Goal: Task Accomplishment & Management: Manage account settings

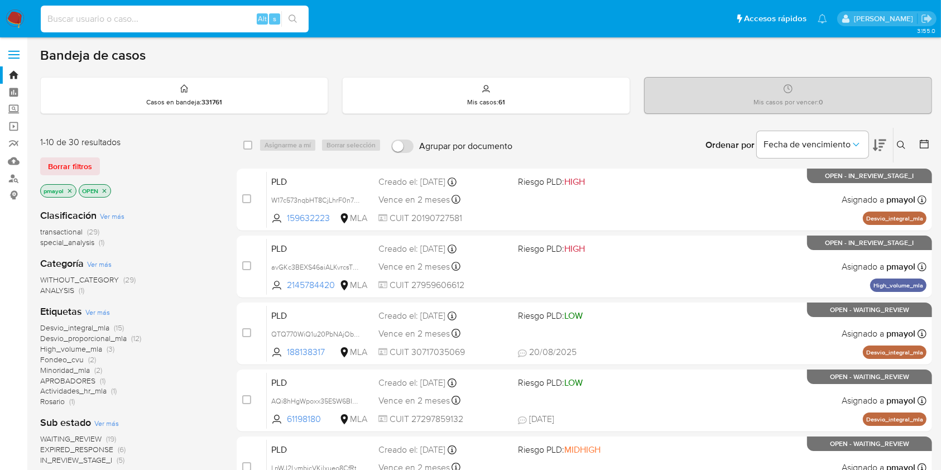
click at [166, 20] on input at bounding box center [175, 19] width 268 height 15
paste input "aPR49nWDJNEGYjlNfqNFJxmA"
type input "aPR49nWDJNEGYjlNfqNFJxmA"
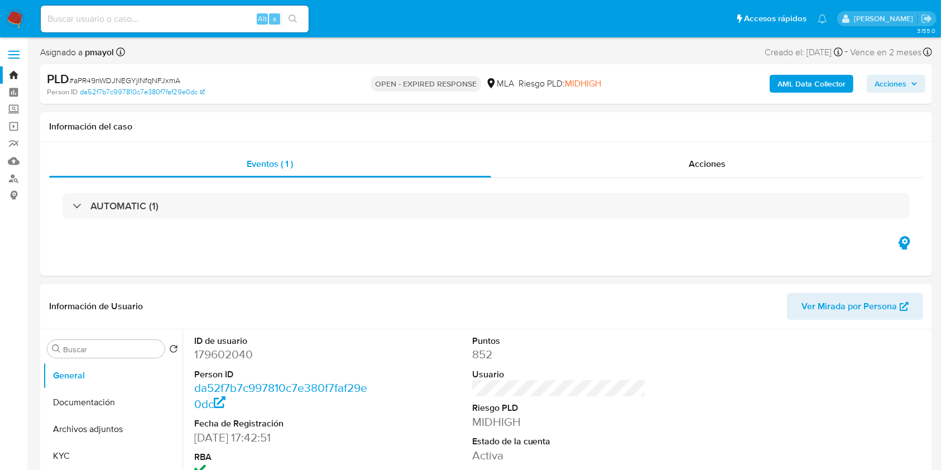
click at [121, 84] on span "# aPR49nWDJNEGYjlNfqNFJxmA" at bounding box center [124, 80] width 111 height 11
copy span "aPR49nWDJNEGYjlNfqNFJxmA"
select select "10"
click at [16, 15] on img at bounding box center [15, 18] width 19 height 19
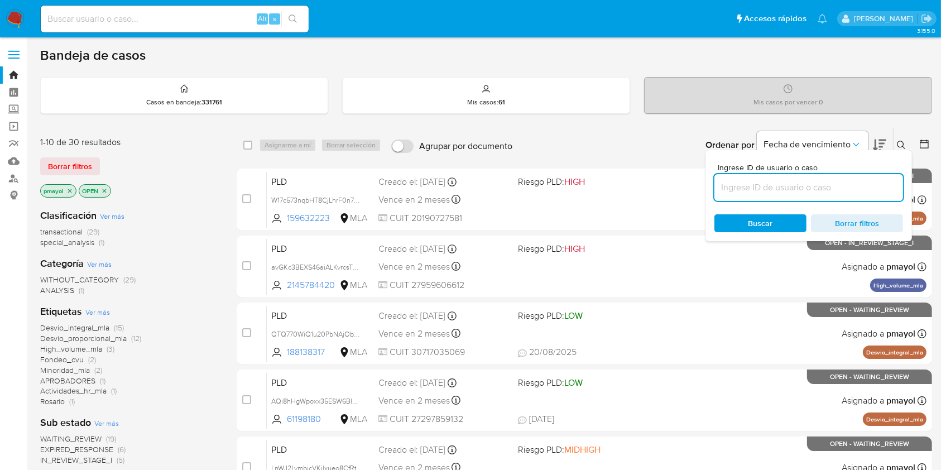
click at [823, 180] on input at bounding box center [808, 187] width 189 height 15
type input "aPR49nWDJNEGYjlNfqNFJxmA"
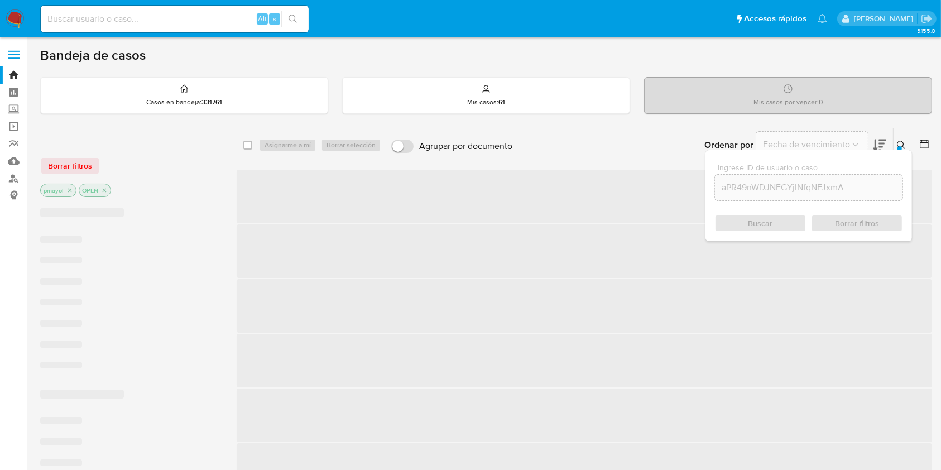
click at [747, 228] on div "Buscar Borrar filtros" at bounding box center [808, 223] width 189 height 18
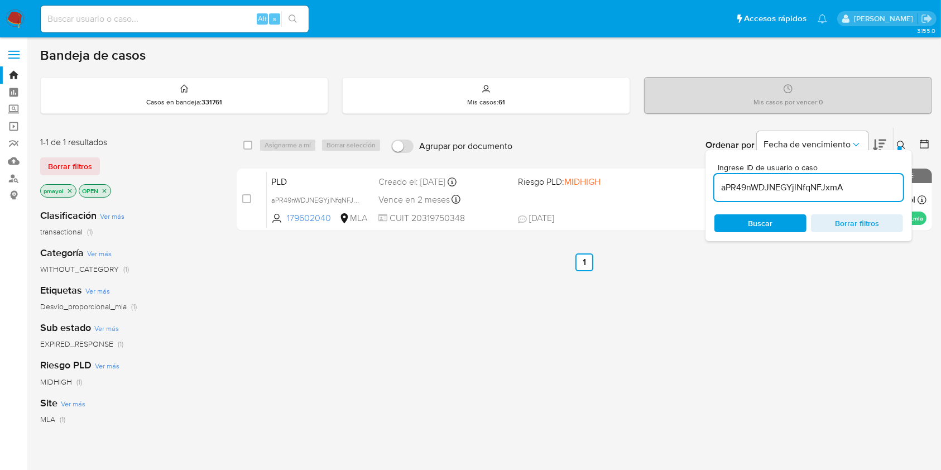
click at [248, 150] on div "select-all-cases-checkbox" at bounding box center [247, 144] width 9 height 11
click at [292, 152] on div "select-all-cases-checkbox Asignarme a mí Borrar selección Agrupar por documento…" at bounding box center [584, 145] width 695 height 35
click at [247, 149] on div "select-all-cases-checkbox" at bounding box center [247, 144] width 9 height 11
click at [247, 147] on input "checkbox" at bounding box center [247, 145] width 9 height 9
checkbox input "true"
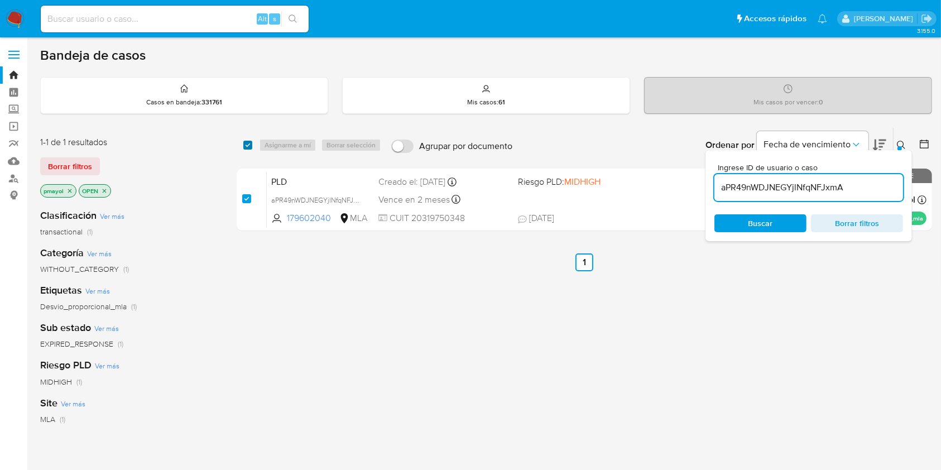
checkbox input "true"
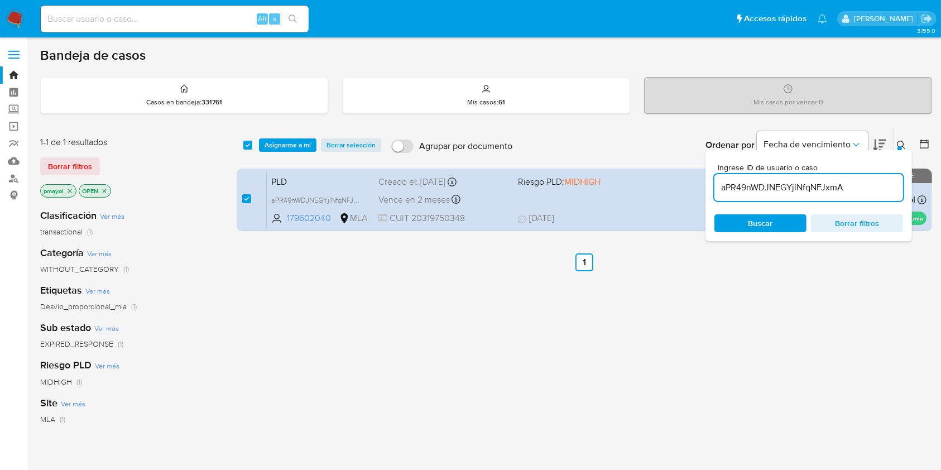
click at [254, 147] on div "select-all-cases-checkbox" at bounding box center [249, 144] width 13 height 13
click at [266, 147] on span "Asignarme a mí" at bounding box center [287, 144] width 46 height 11
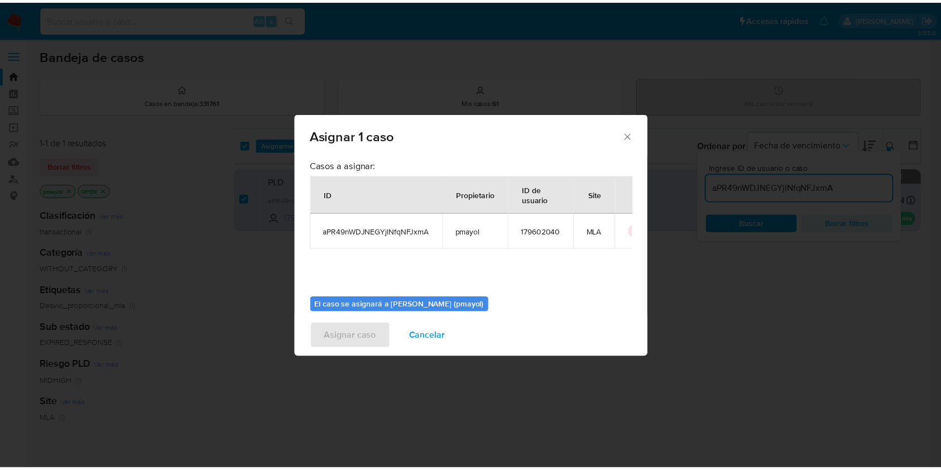
scroll to position [57, 0]
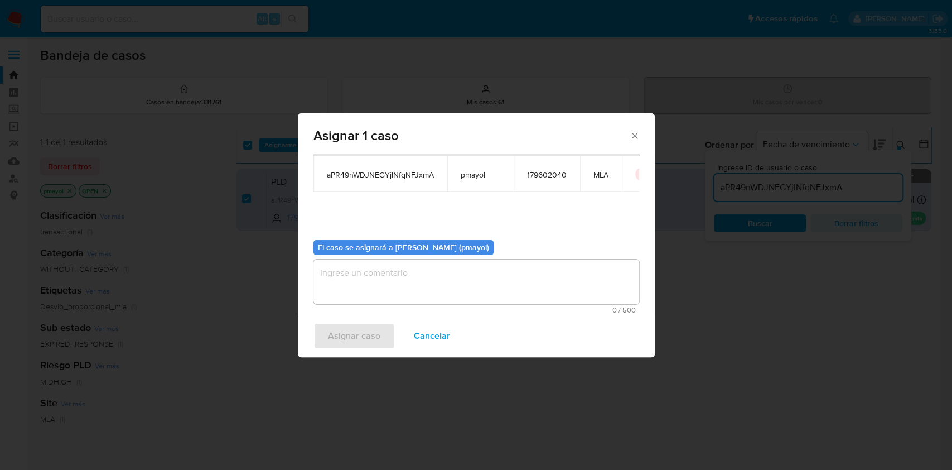
click at [506, 289] on textarea "assign-modal" at bounding box center [477, 281] width 326 height 45
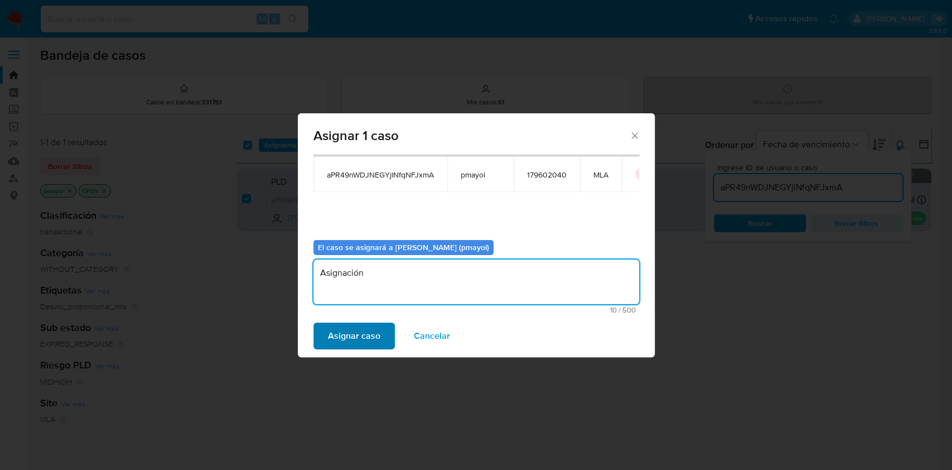
type textarea "Asignación"
click at [370, 331] on span "Asignar caso" at bounding box center [354, 336] width 52 height 25
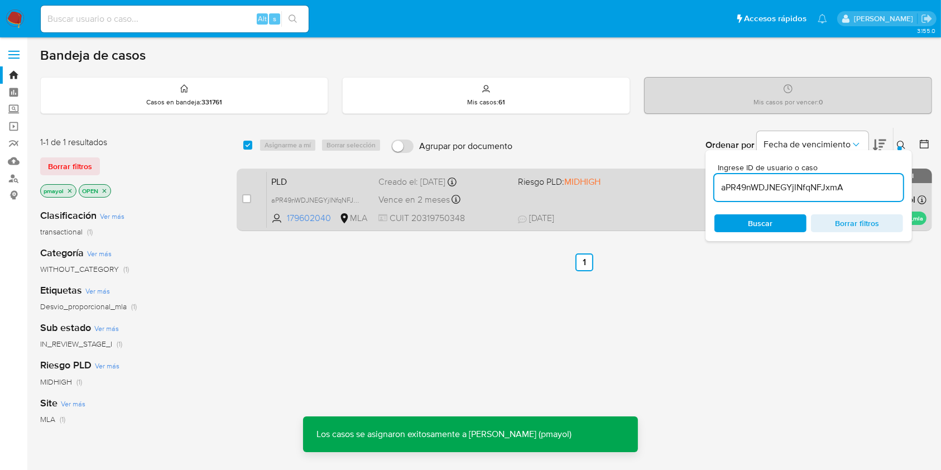
click at [610, 200] on div "PLD aPR49nWDJNEGYjlNfqNFJxmA 179602040 MLA Riesgo PLD: MIDHIGH Creado el: 12/07…" at bounding box center [596, 199] width 659 height 56
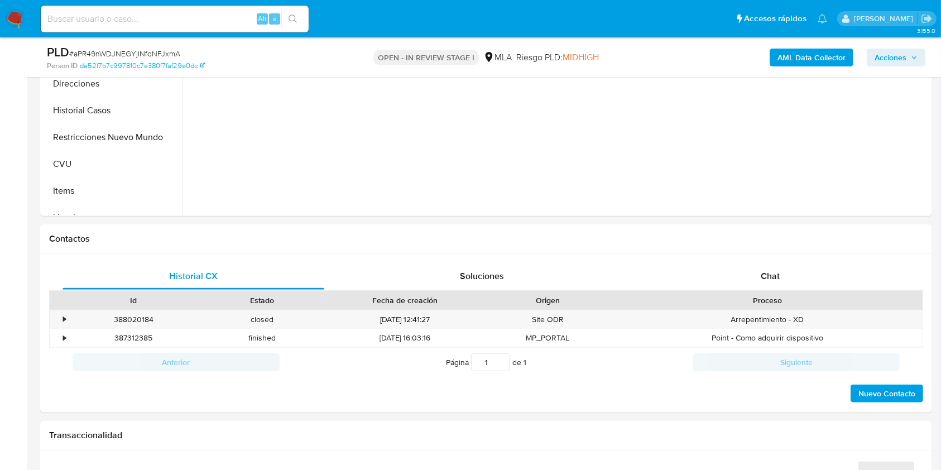
scroll to position [406, 0]
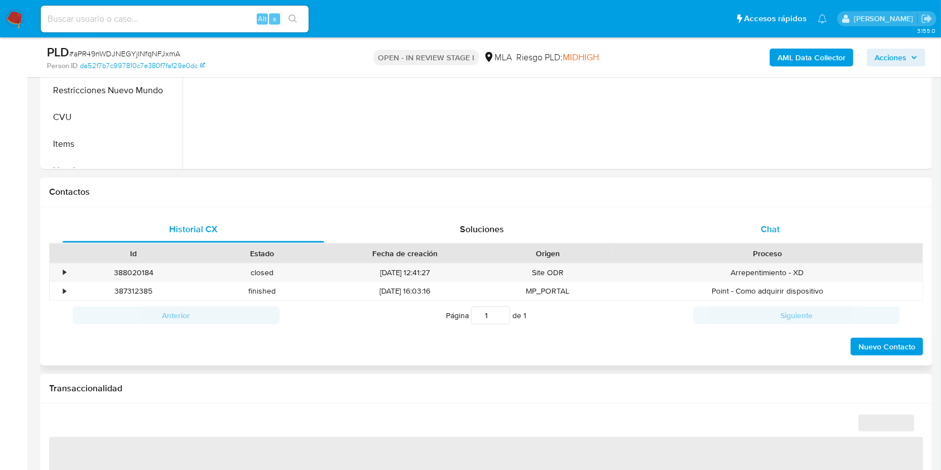
click at [769, 230] on span "Chat" at bounding box center [769, 229] width 19 height 13
select select "10"
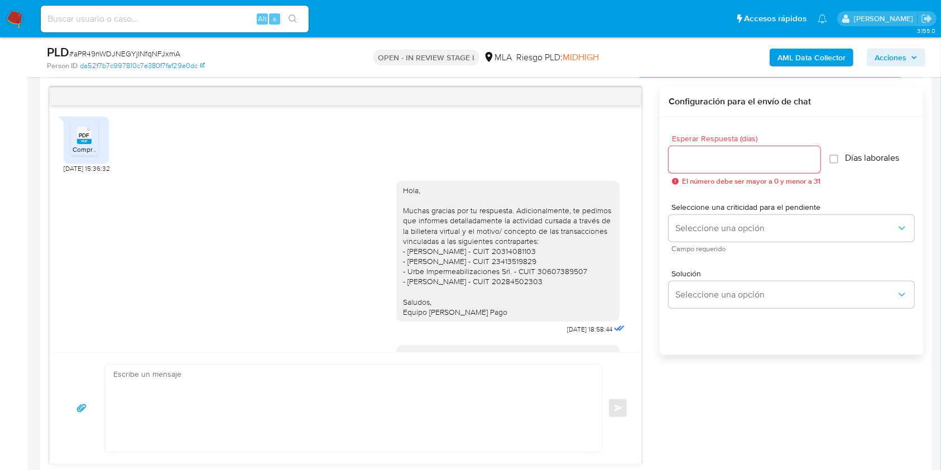
scroll to position [993, 0]
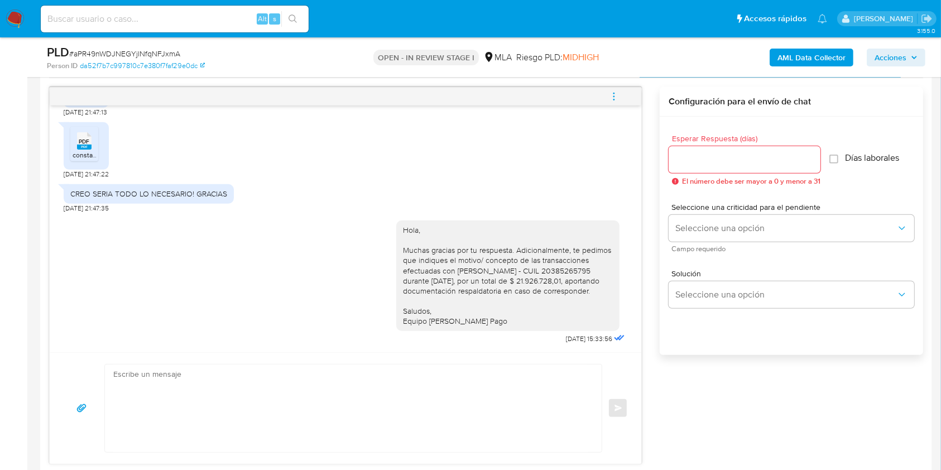
click at [625, 95] on button "menu-action" at bounding box center [613, 96] width 37 height 27
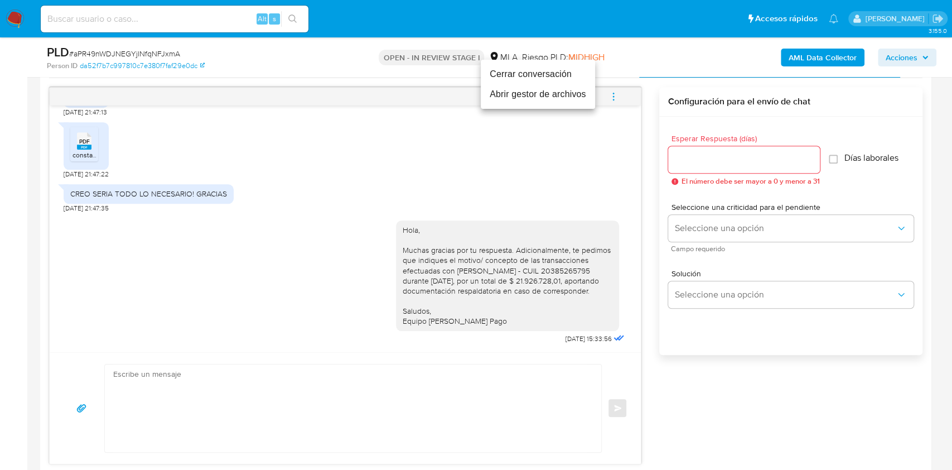
click at [566, 79] on li "Cerrar conversación" at bounding box center [538, 74] width 114 height 20
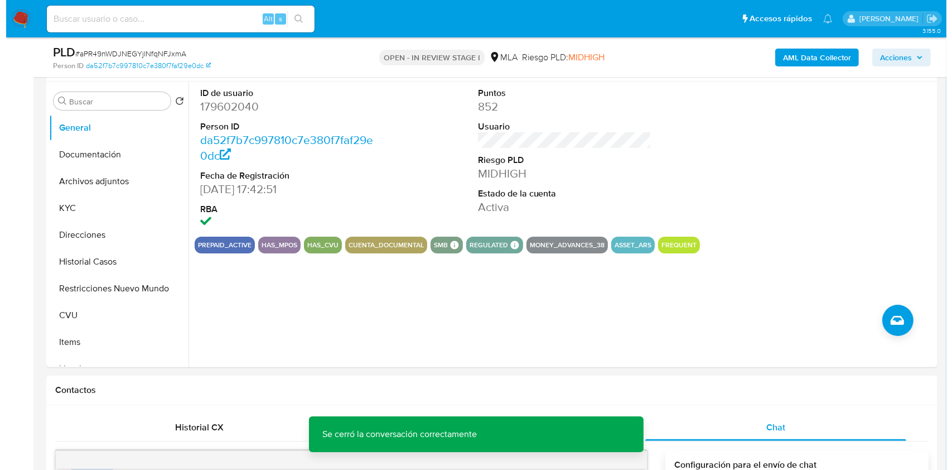
scroll to position [167, 0]
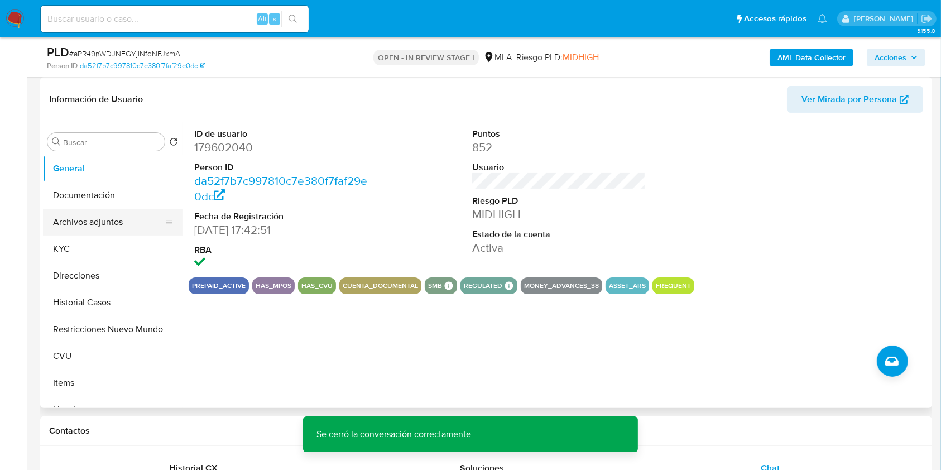
click at [102, 224] on button "Archivos adjuntos" at bounding box center [108, 222] width 131 height 27
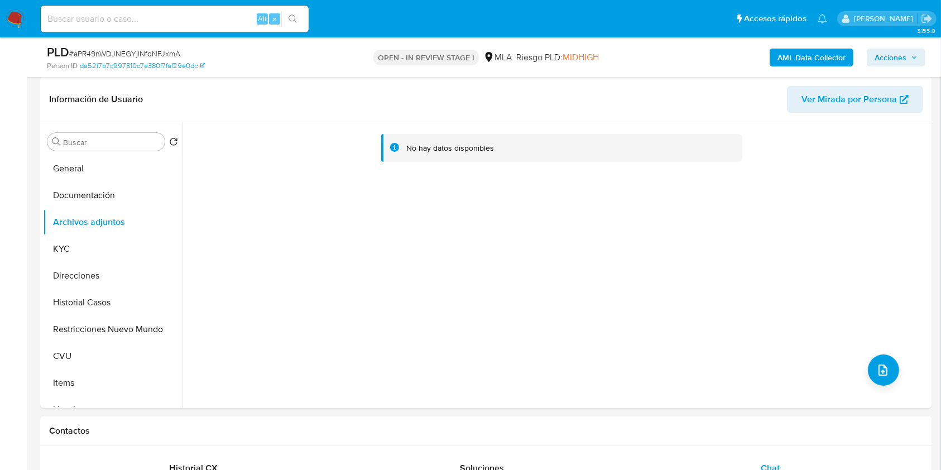
click at [822, 66] on div "AML Data Collector Acciones" at bounding box center [780, 57] width 290 height 26
click at [816, 55] on b "AML Data Collector" at bounding box center [811, 58] width 68 height 18
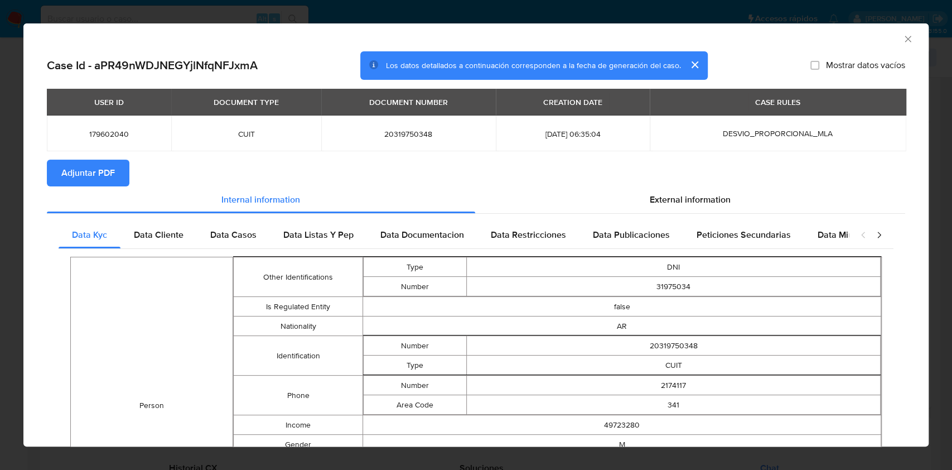
click at [68, 175] on span "Adjuntar PDF" at bounding box center [88, 173] width 54 height 25
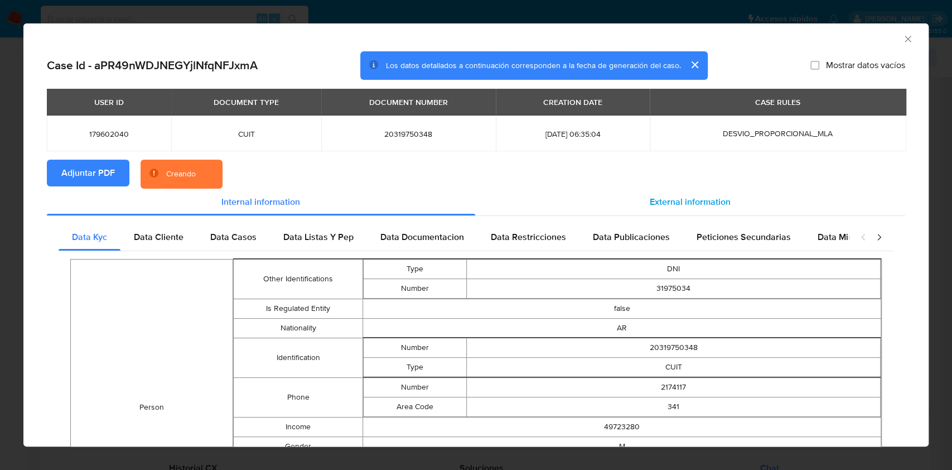
click at [655, 196] on span "External information" at bounding box center [690, 201] width 81 height 13
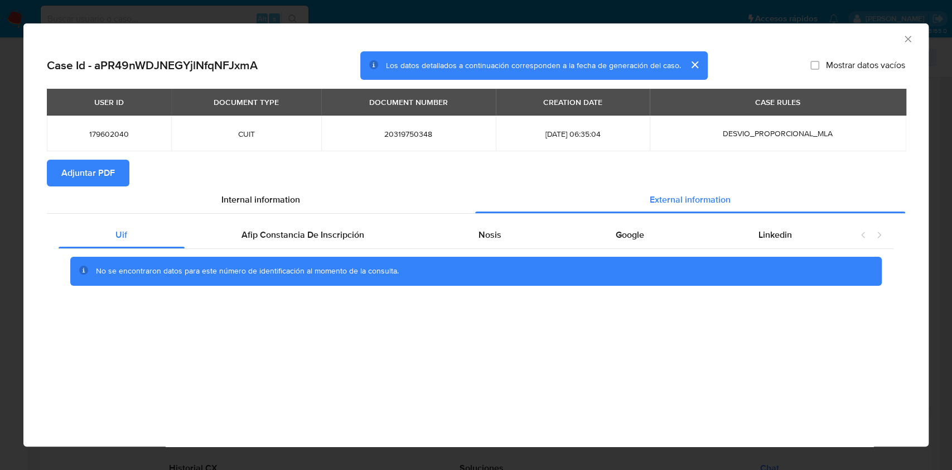
click at [908, 37] on icon "Cerrar ventana" at bounding box center [908, 38] width 11 height 11
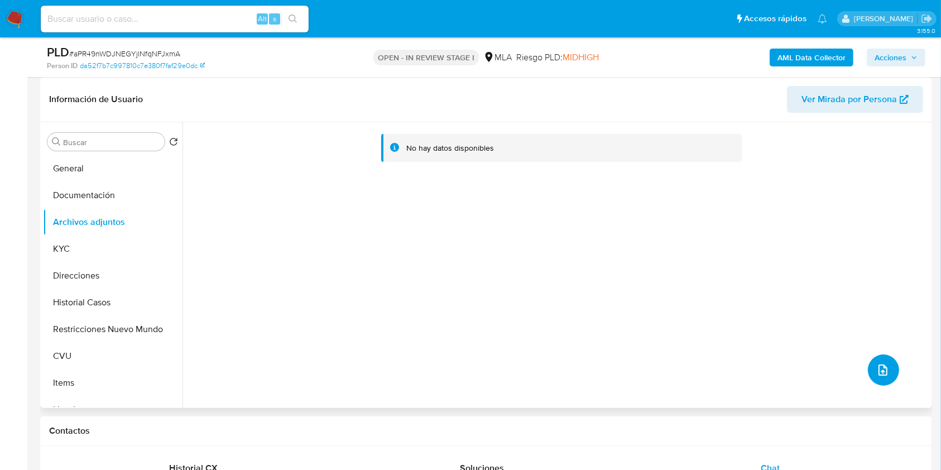
click at [876, 364] on icon "upload-file" at bounding box center [882, 369] width 13 height 13
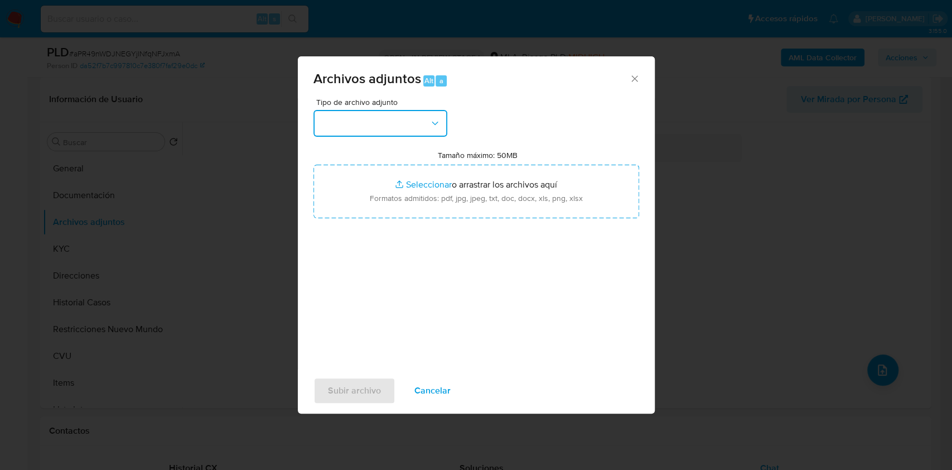
click at [392, 132] on button "button" at bounding box center [381, 123] width 134 height 27
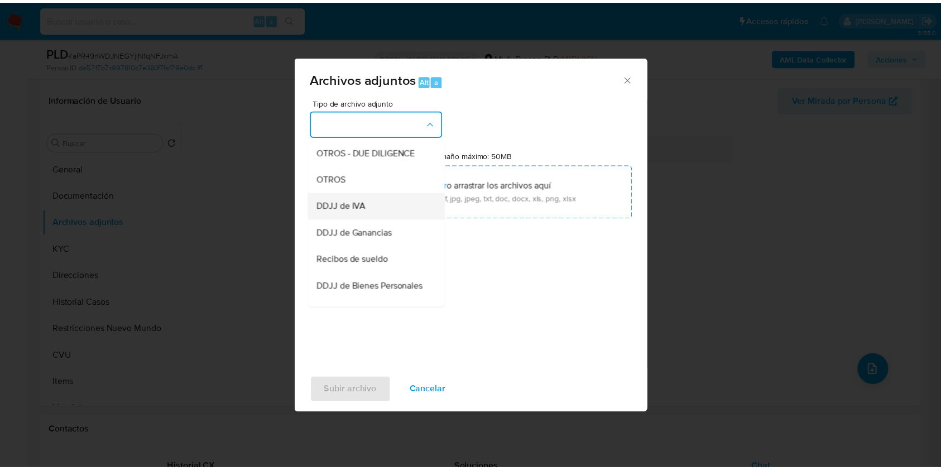
scroll to position [196, 0]
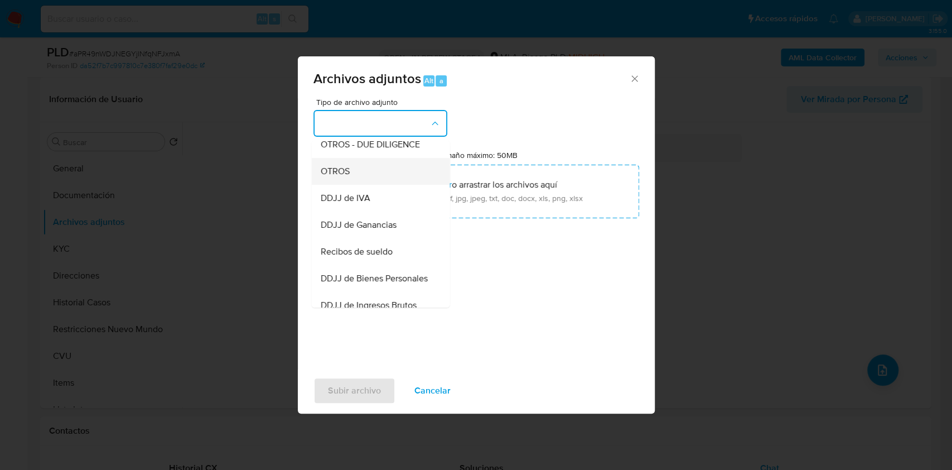
click at [371, 185] on div "OTROS" at bounding box center [377, 171] width 114 height 27
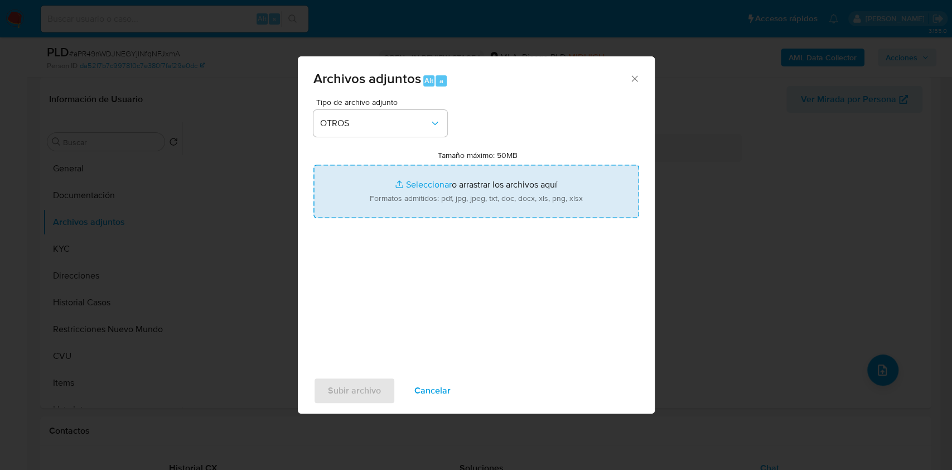
click at [445, 195] on input "Tamaño máximo: 50MB Seleccionar archivos" at bounding box center [477, 192] width 326 height 54
type input "C:\fakepath\Caselog cSxFoQ9cUHT5WY8fvOxTQswY.docx"
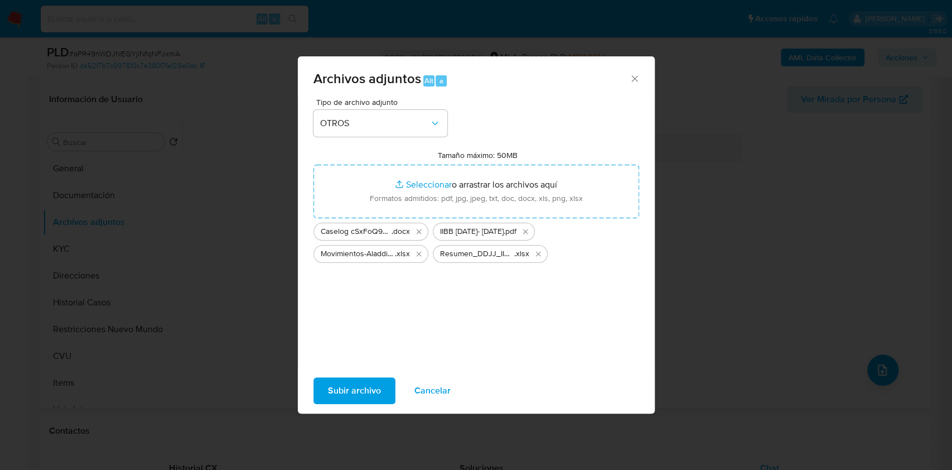
click at [353, 386] on span "Subir archivo" at bounding box center [354, 390] width 53 height 25
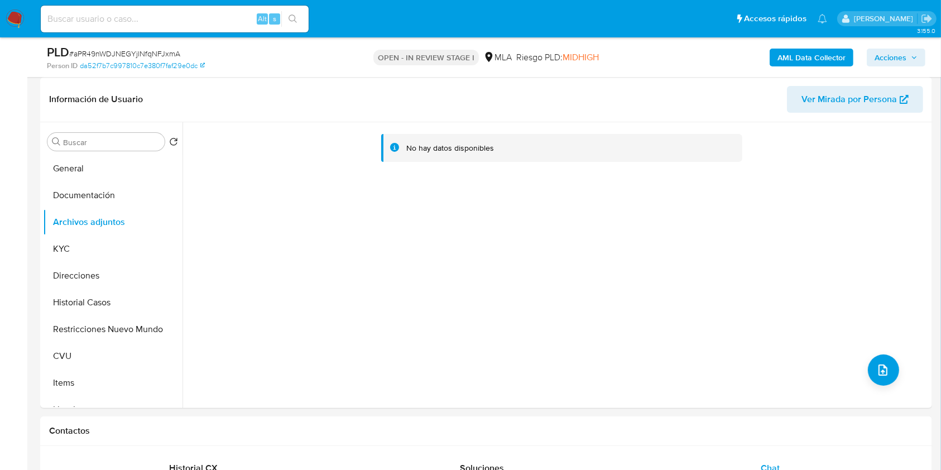
click at [884, 65] on span "Acciones" at bounding box center [890, 58] width 32 height 18
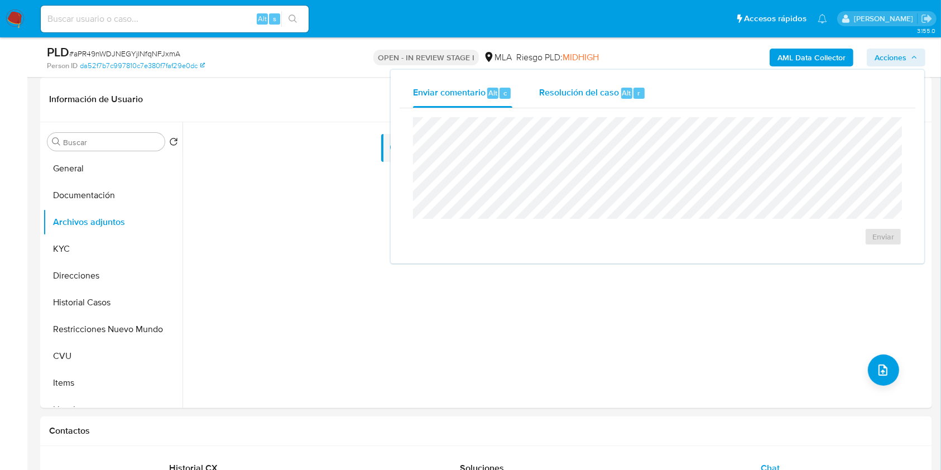
click at [593, 80] on div "Resolución del caso Alt r" at bounding box center [592, 93] width 107 height 29
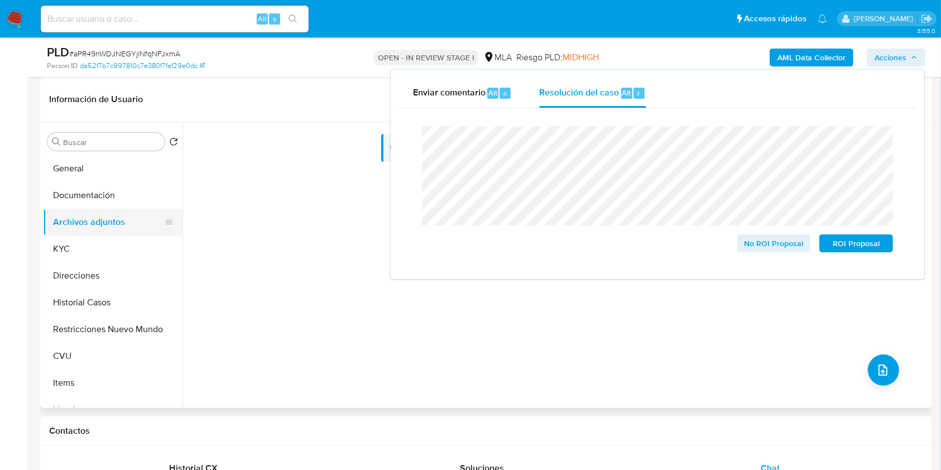
click at [97, 230] on button "Archivos adjuntos" at bounding box center [108, 222] width 131 height 27
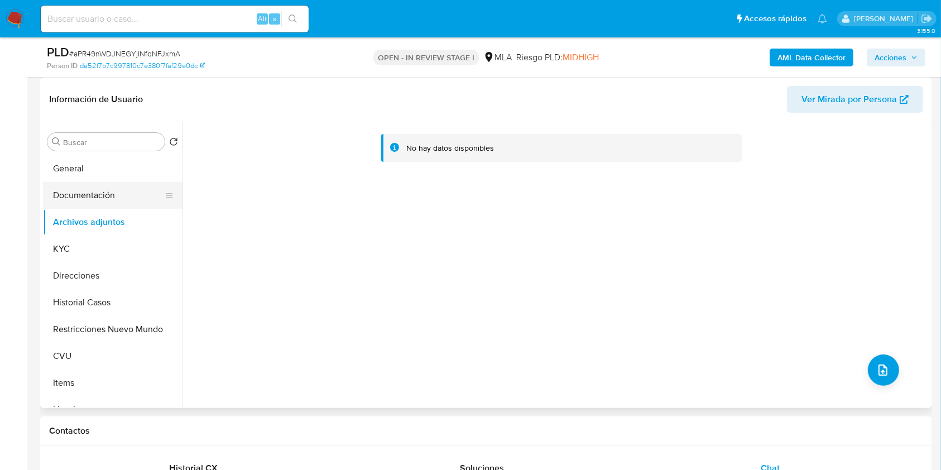
click at [62, 195] on button "Documentación" at bounding box center [108, 195] width 131 height 27
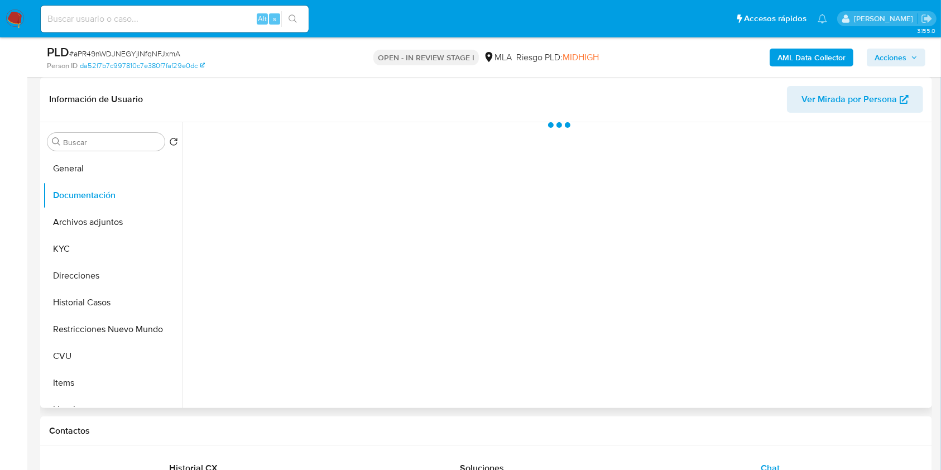
click at [90, 231] on button "Archivos adjuntos" at bounding box center [112, 222] width 139 height 27
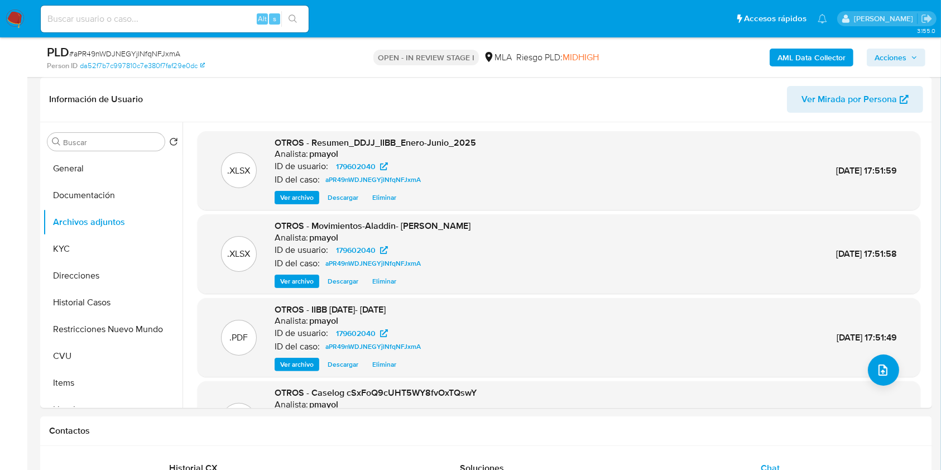
click at [888, 59] on span "Acciones" at bounding box center [890, 58] width 32 height 18
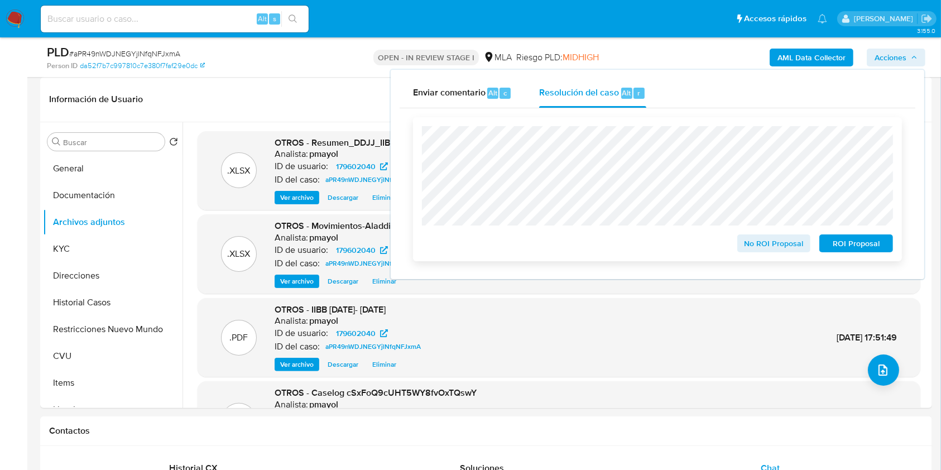
click at [761, 239] on span "No ROI Proposal" at bounding box center [774, 243] width 58 height 16
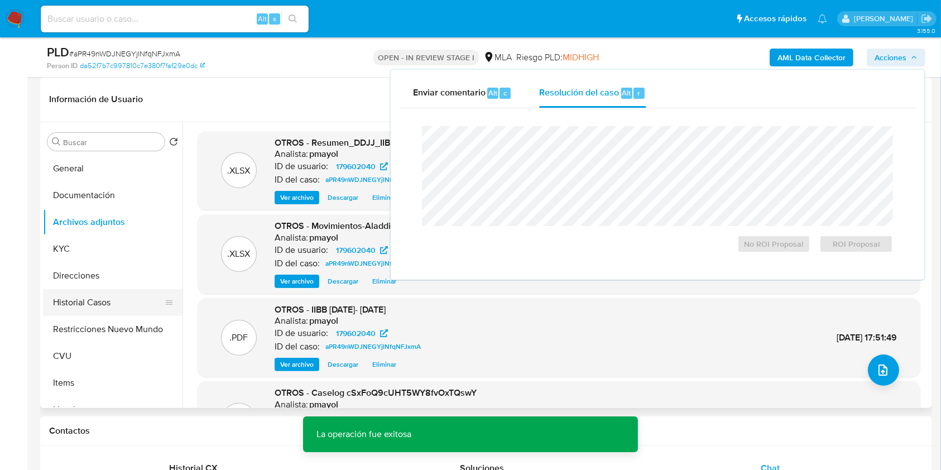
click at [105, 290] on button "Historial Casos" at bounding box center [108, 302] width 131 height 27
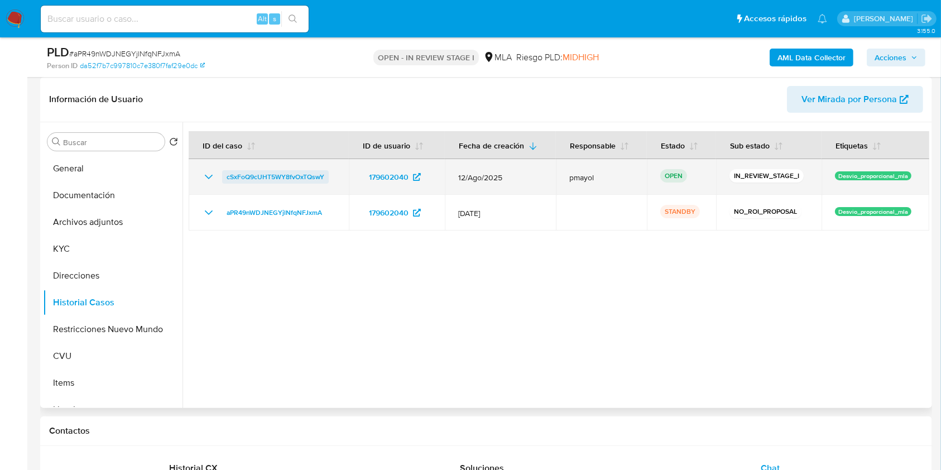
click at [275, 180] on span "cSxFoQ9cUHT5WY8fvOxTQswY" at bounding box center [276, 176] width 98 height 13
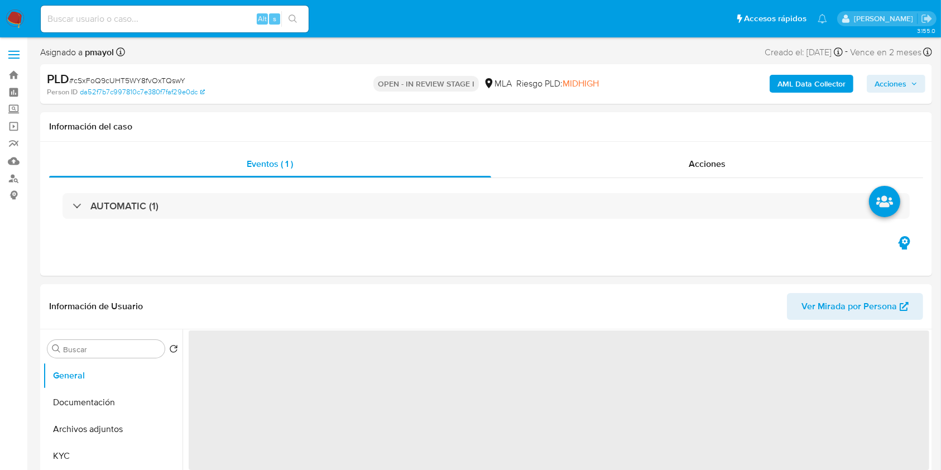
click at [874, 80] on span "Acciones" at bounding box center [890, 84] width 32 height 18
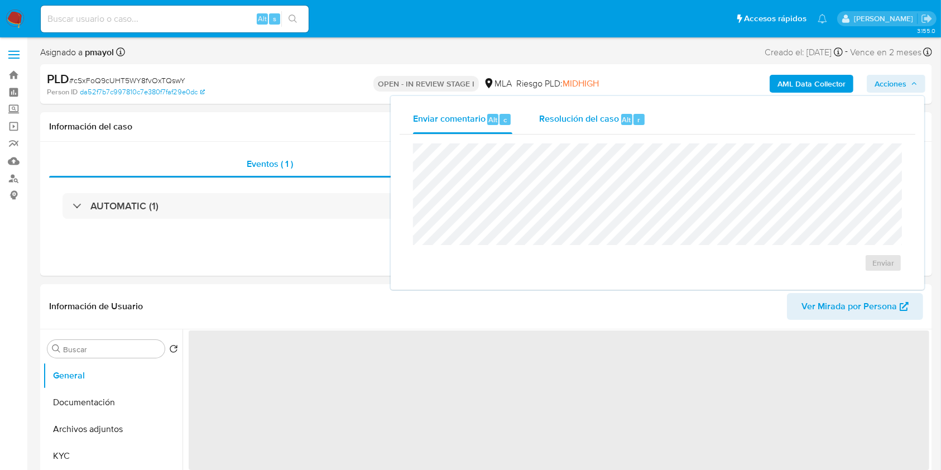
click at [605, 123] on span "Resolución del caso" at bounding box center [579, 119] width 80 height 13
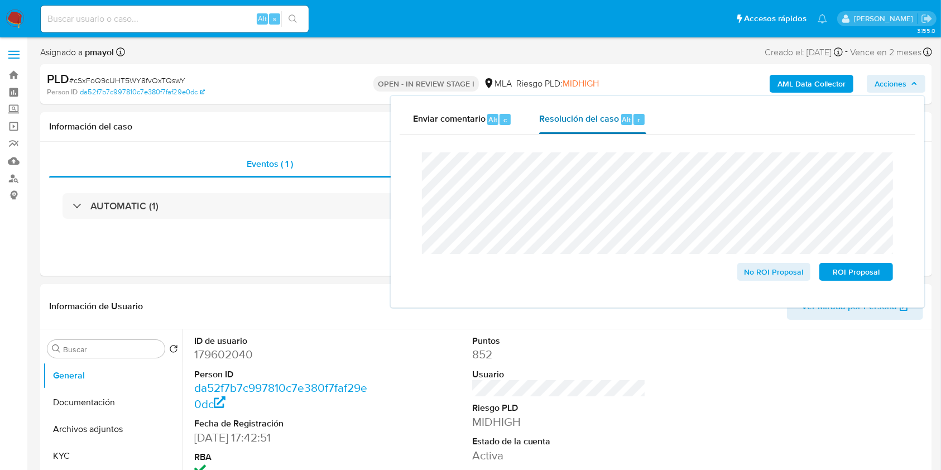
select select "10"
click at [785, 278] on span "No ROI Proposal" at bounding box center [774, 272] width 58 height 16
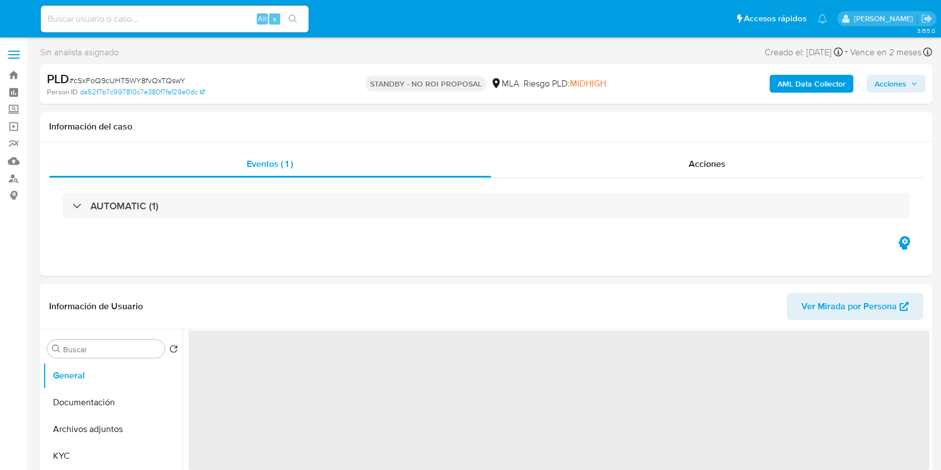
select select "10"
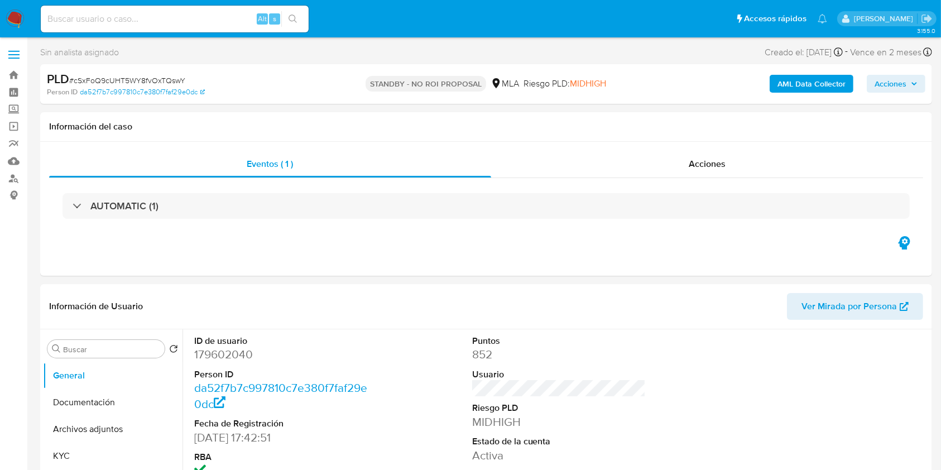
click at [166, 21] on input at bounding box center [175, 19] width 268 height 15
paste input "vPdn7IExjgQFgKkTevtldWOR"
type input "vPdn7IExjgQFgKkTevtldWOR"
select select "10"
click at [13, 22] on img at bounding box center [15, 18] width 19 height 19
